Goal: Navigation & Orientation: Find specific page/section

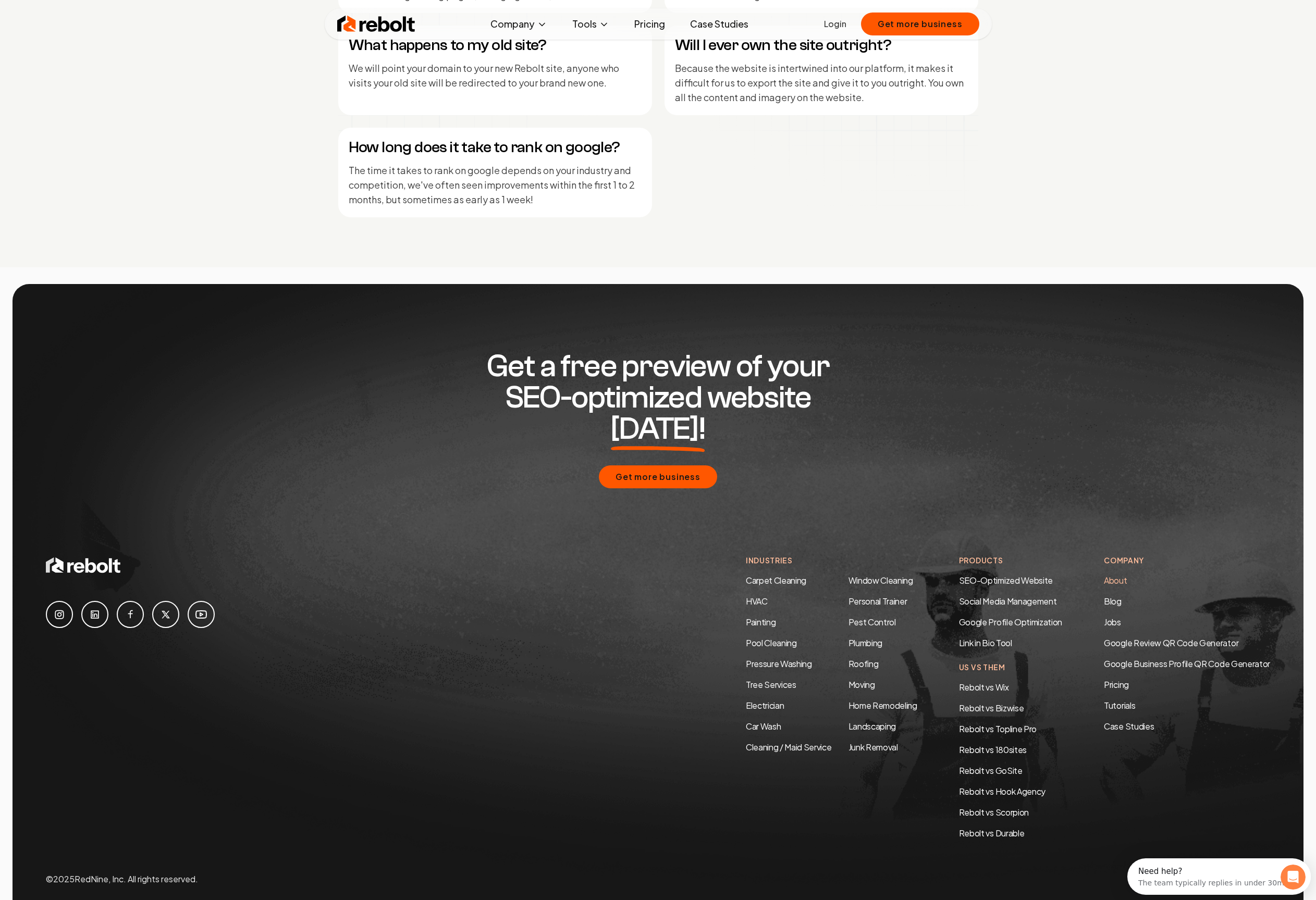
click at [1124, 575] on link "About" at bounding box center [1115, 580] width 23 height 11
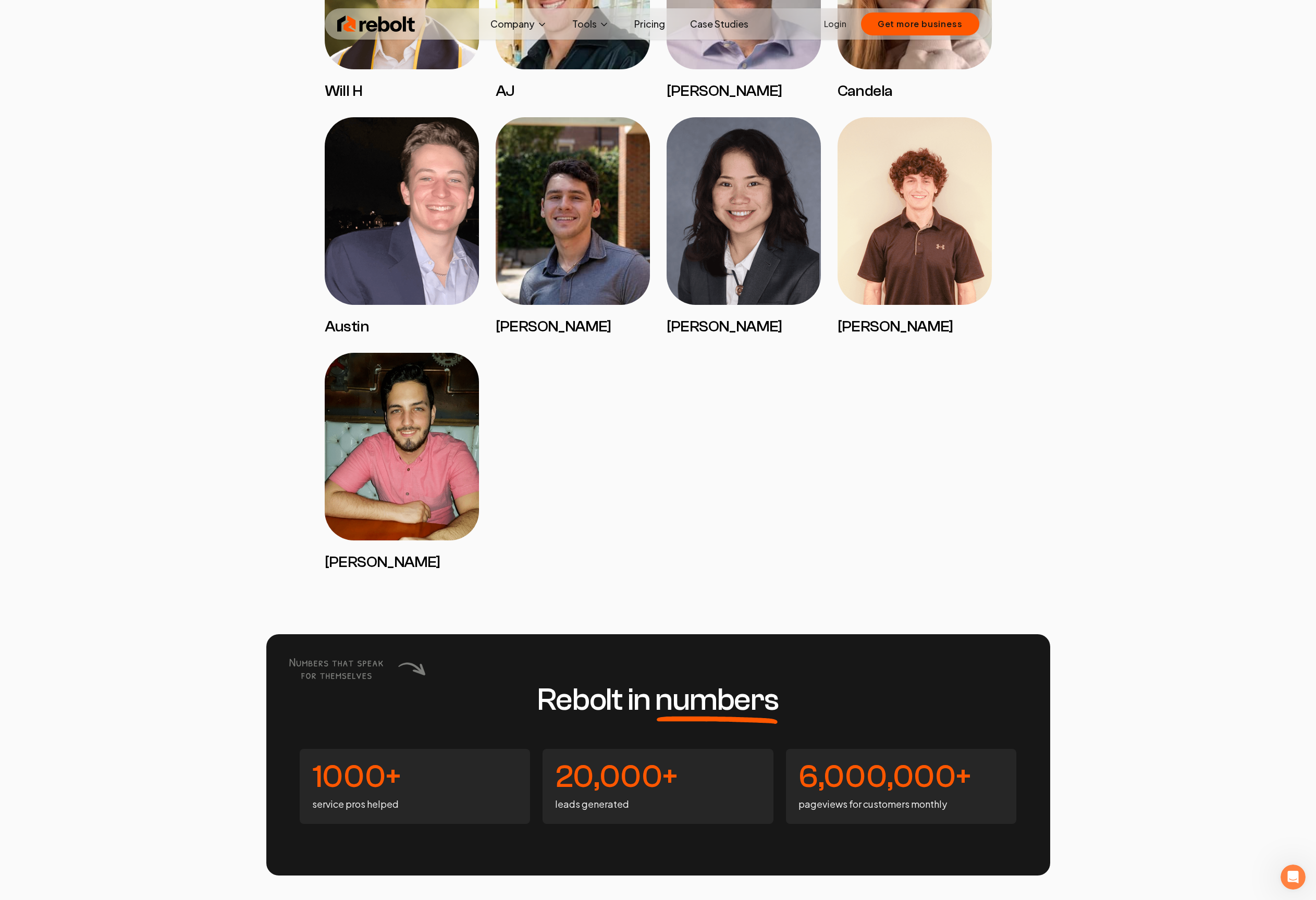
scroll to position [2025, 0]
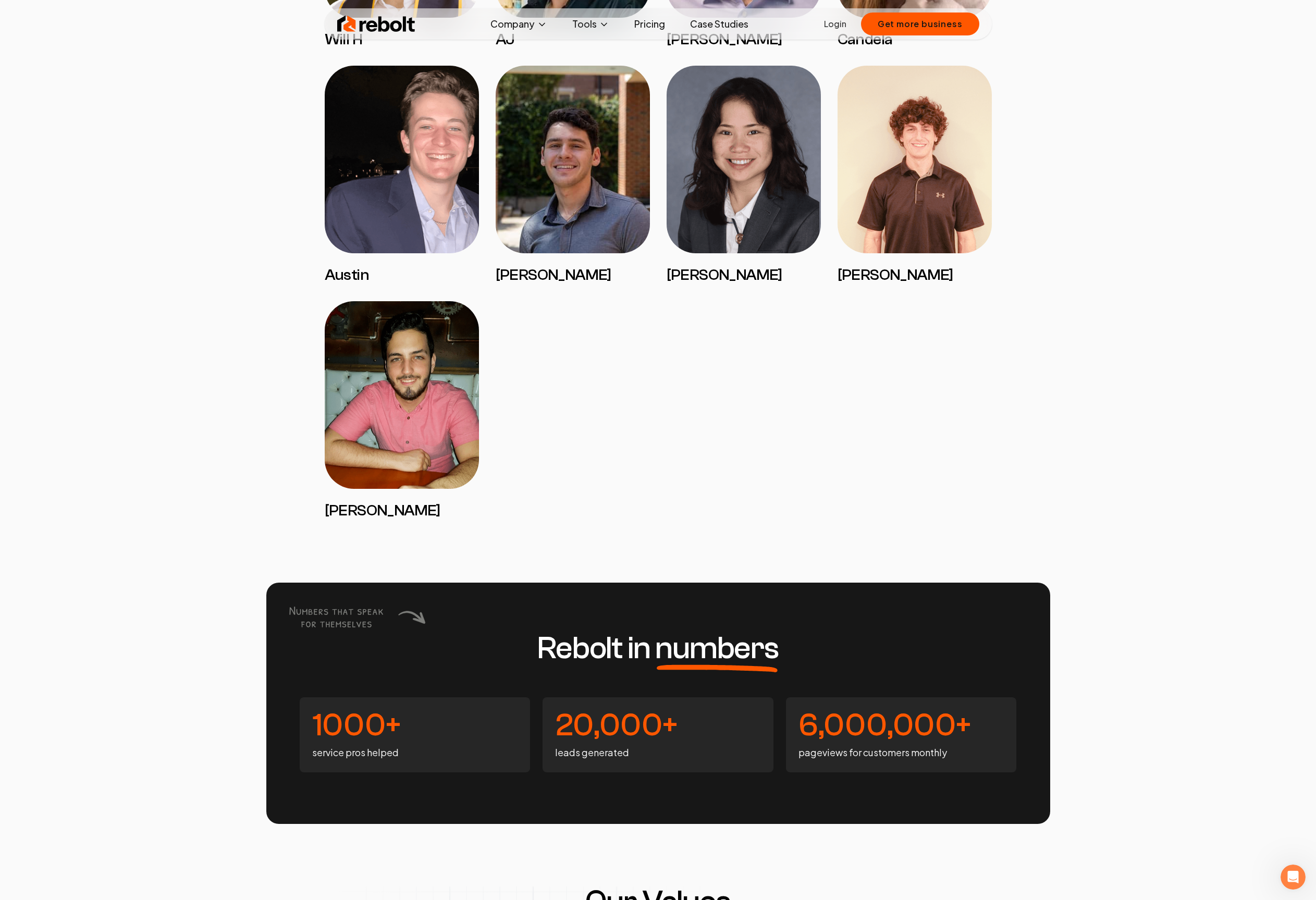
click at [373, 393] on img at bounding box center [401, 395] width 154 height 187
click at [511, 234] on img at bounding box center [572, 159] width 154 height 187
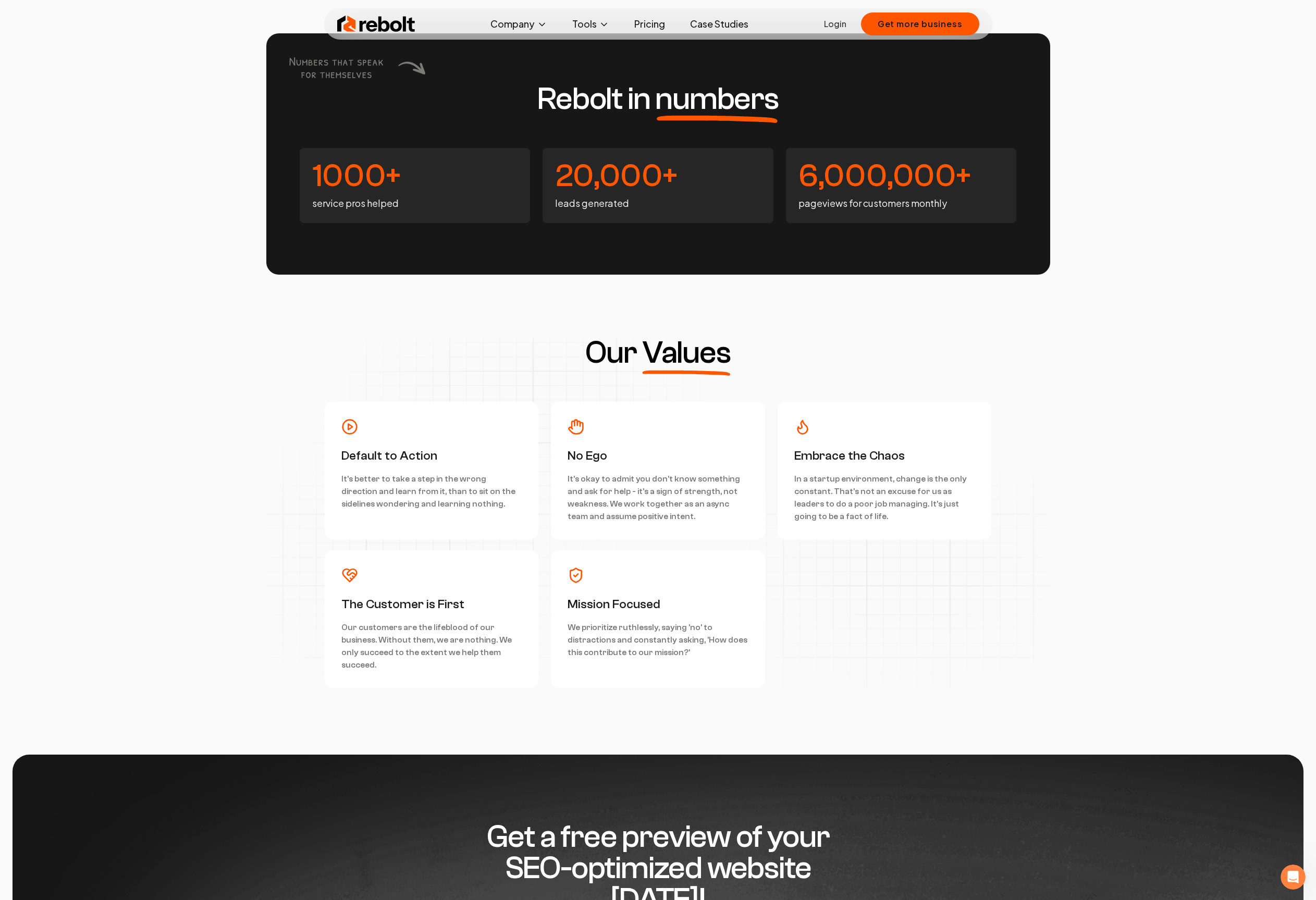
scroll to position [3032, 0]
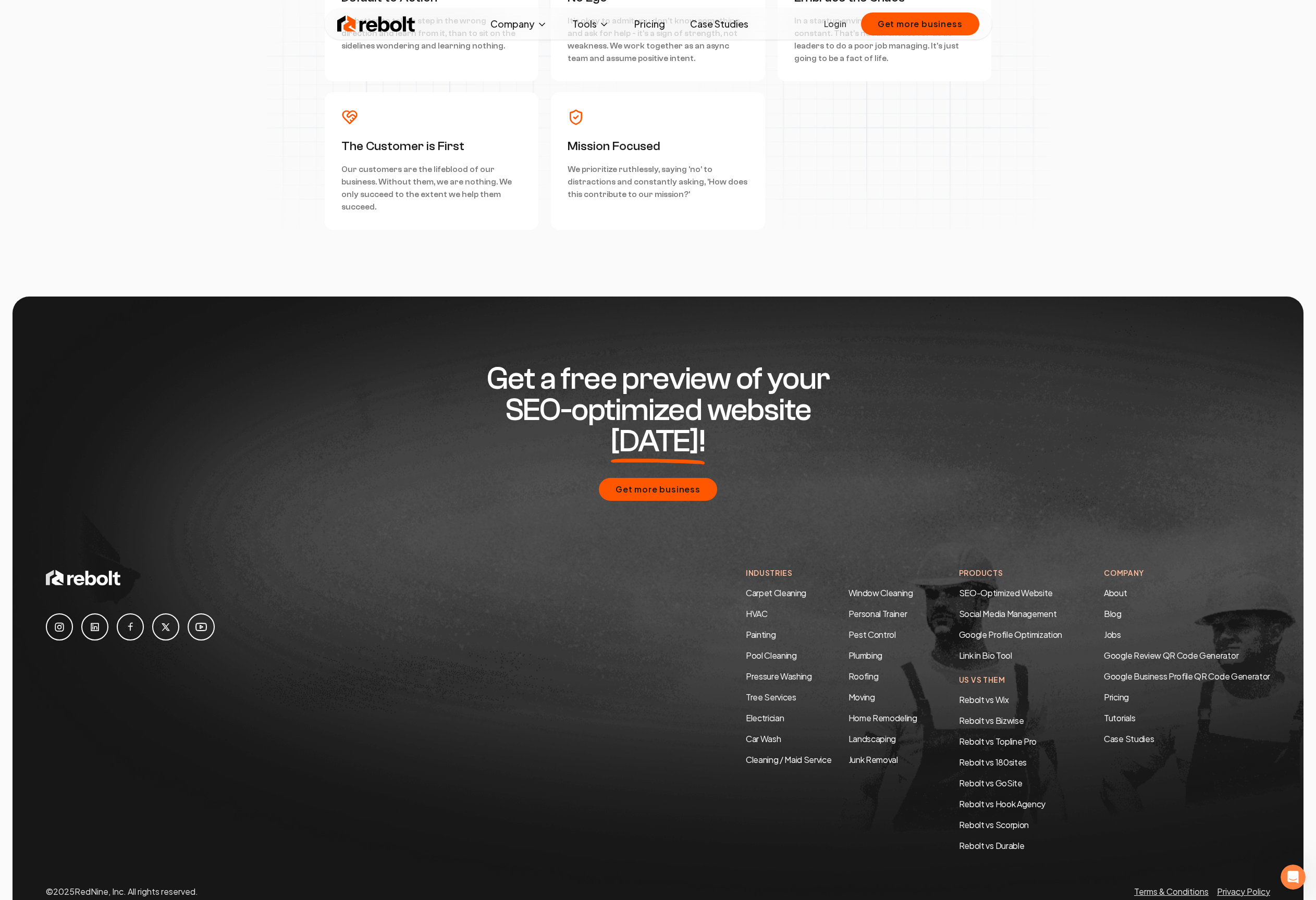
click at [90, 621] on icon at bounding box center [95, 627] width 13 height 13
